Goal: Find specific page/section: Find specific page/section

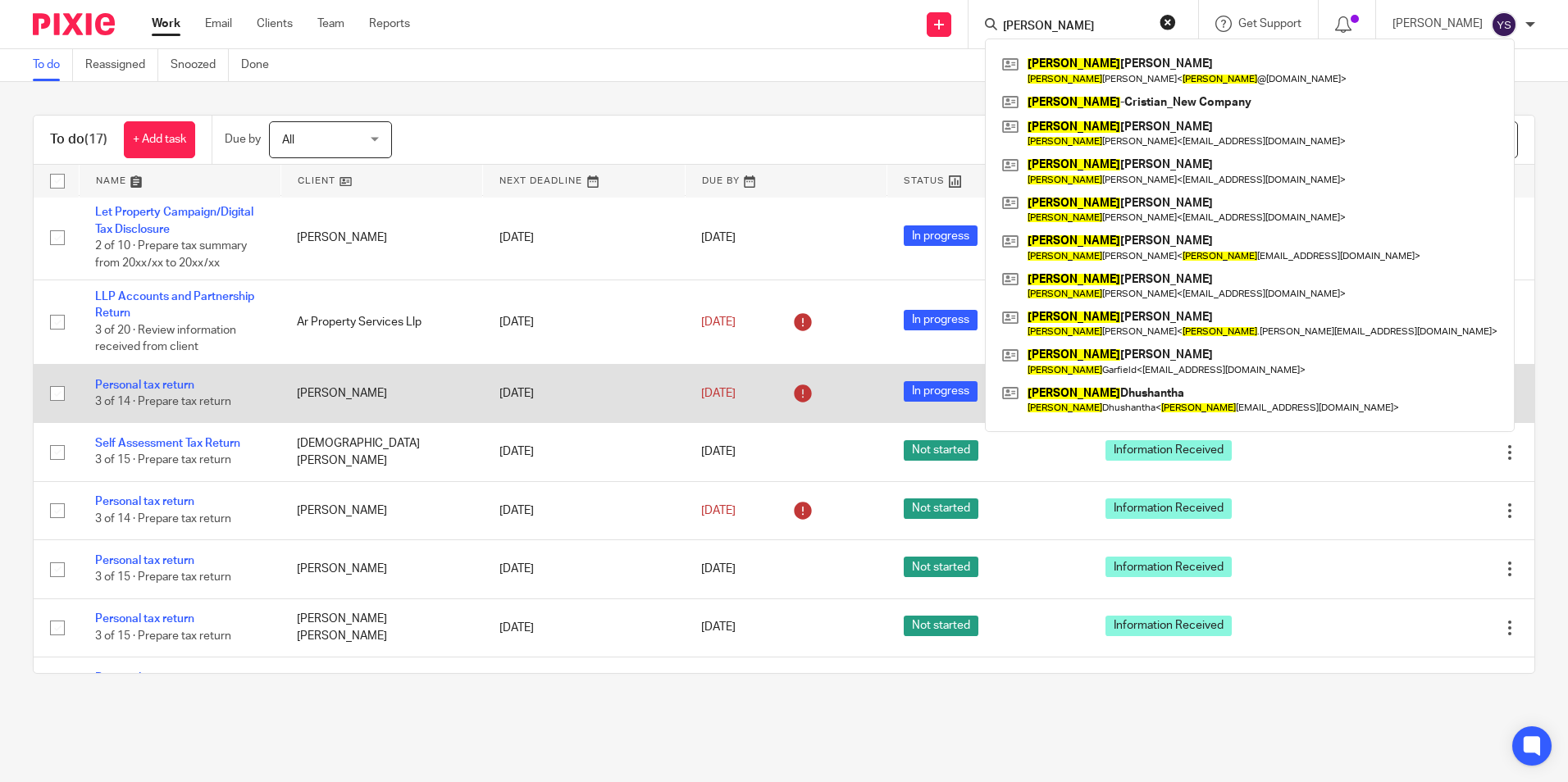
scroll to position [410, 0]
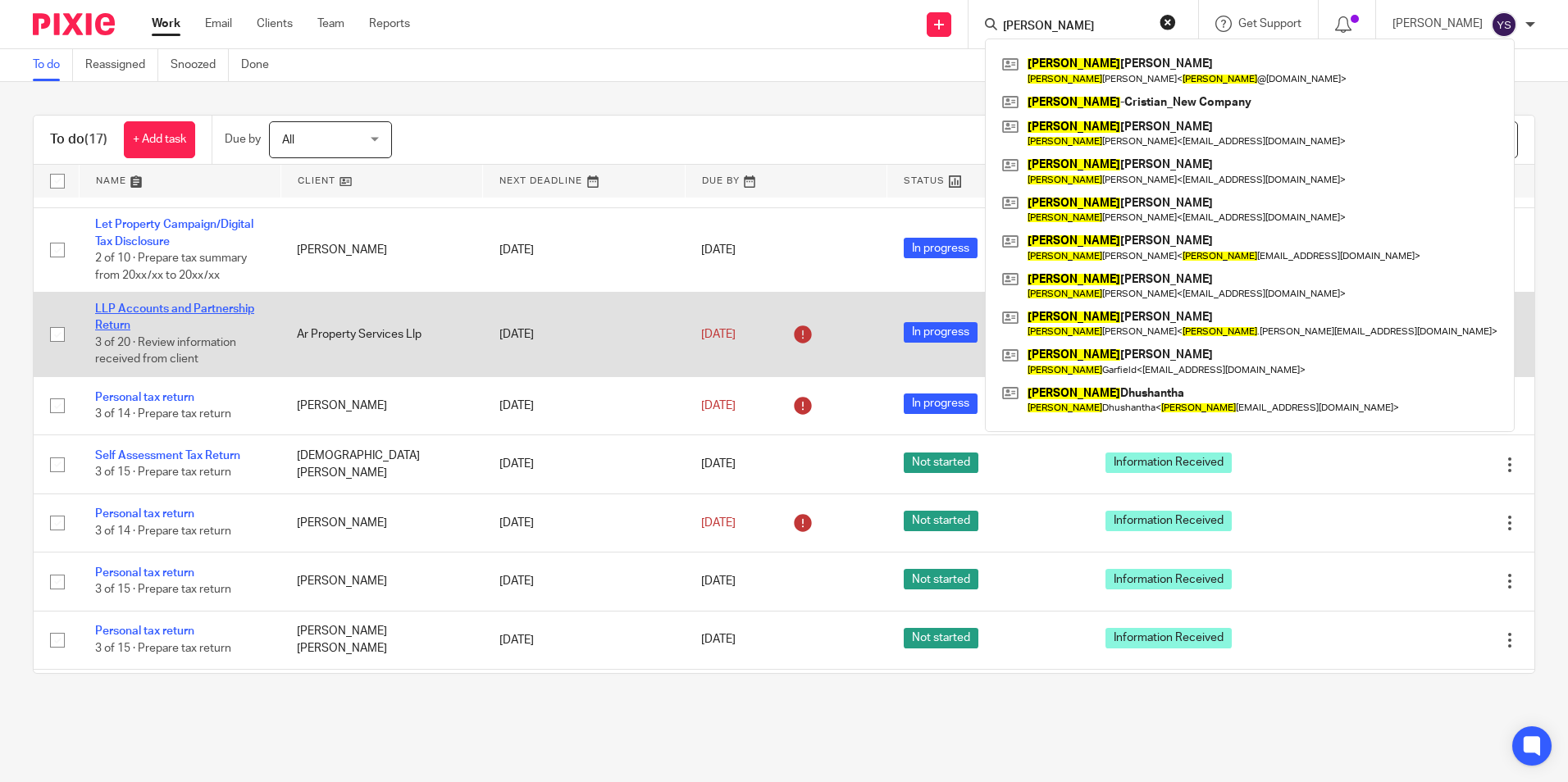
type input "Andrew"
click at [200, 307] on link "LLP Accounts and Partnership Return" at bounding box center [174, 316] width 159 height 28
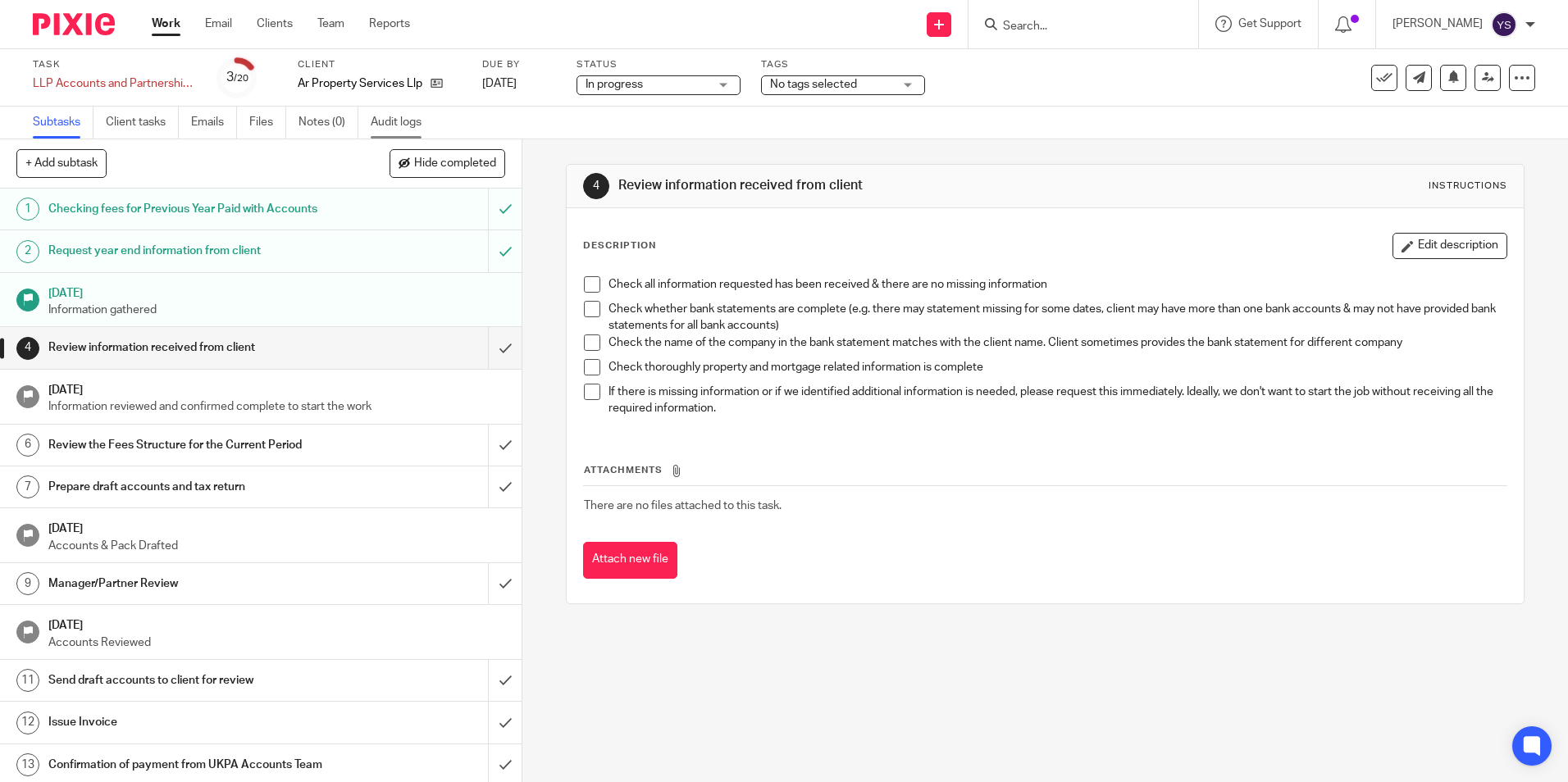
click at [373, 114] on link "Audit logs" at bounding box center [402, 123] width 63 height 32
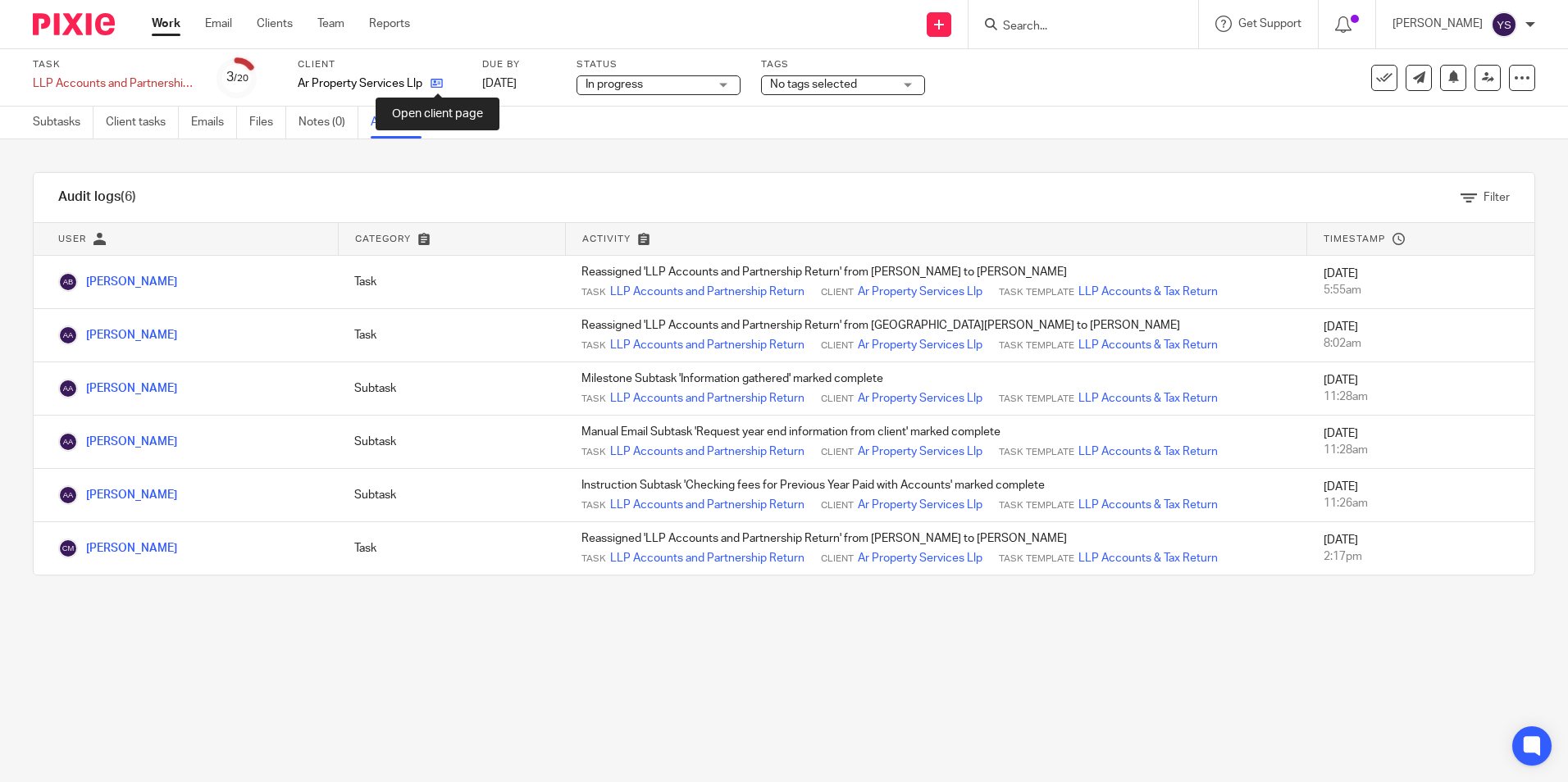
click at [438, 84] on icon at bounding box center [436, 84] width 12 height 12
